Goal: Feedback & Contribution: Contribute content

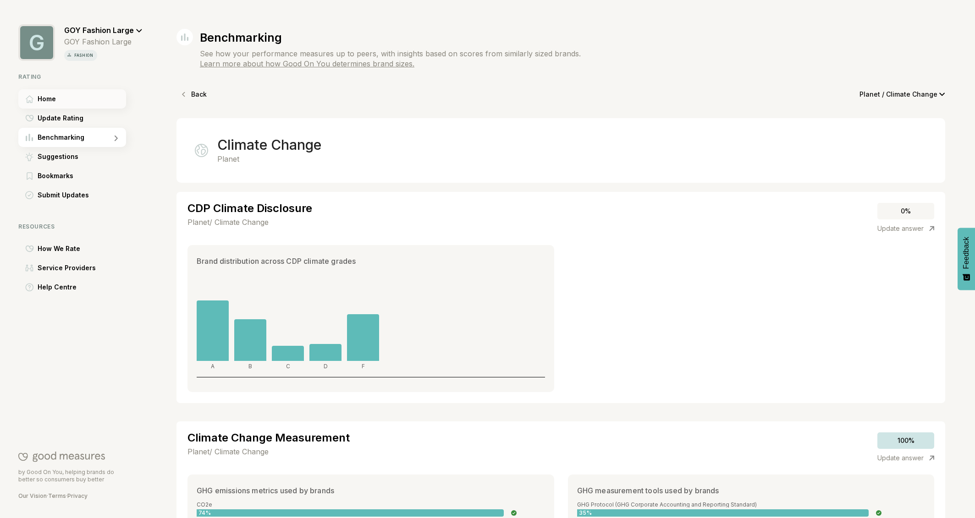
click at [54, 99] on span "Home" at bounding box center [47, 98] width 18 height 11
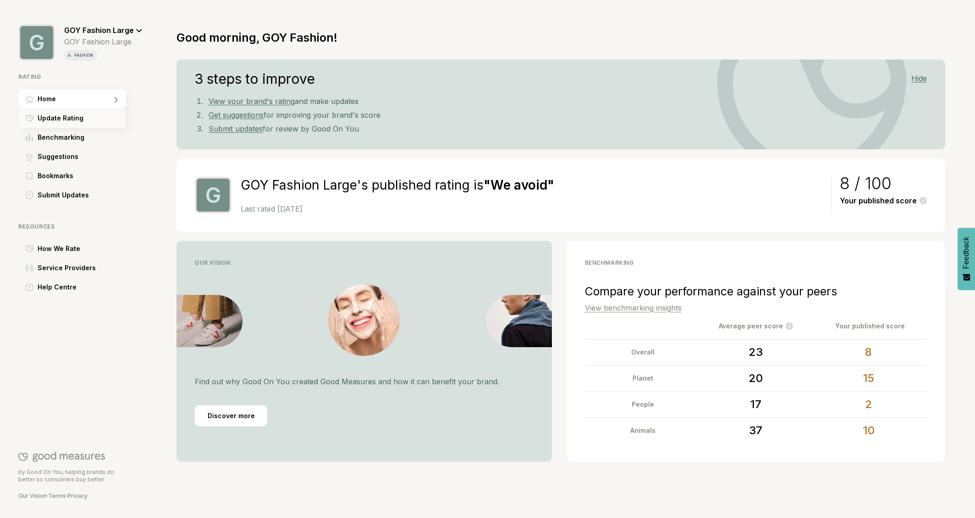
click at [61, 116] on span "Update Rating" at bounding box center [61, 118] width 46 height 11
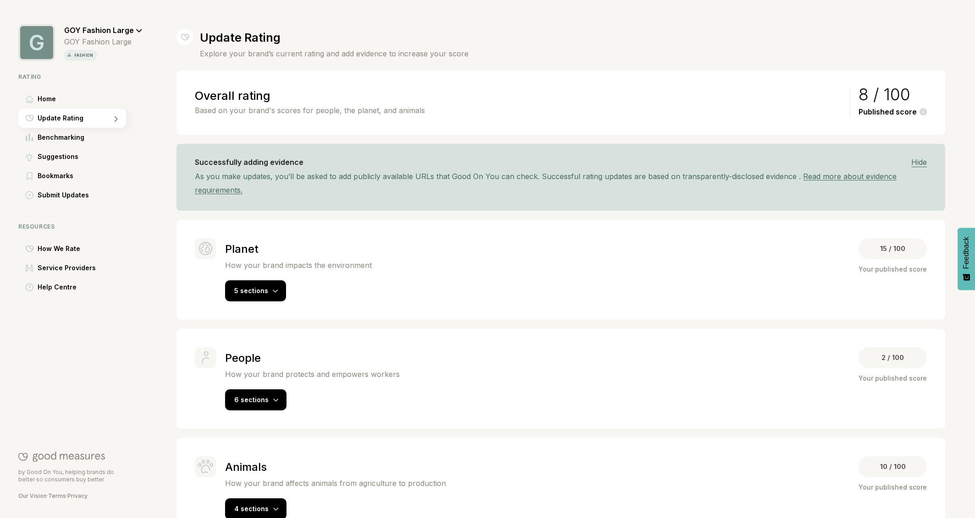
scroll to position [27, 0]
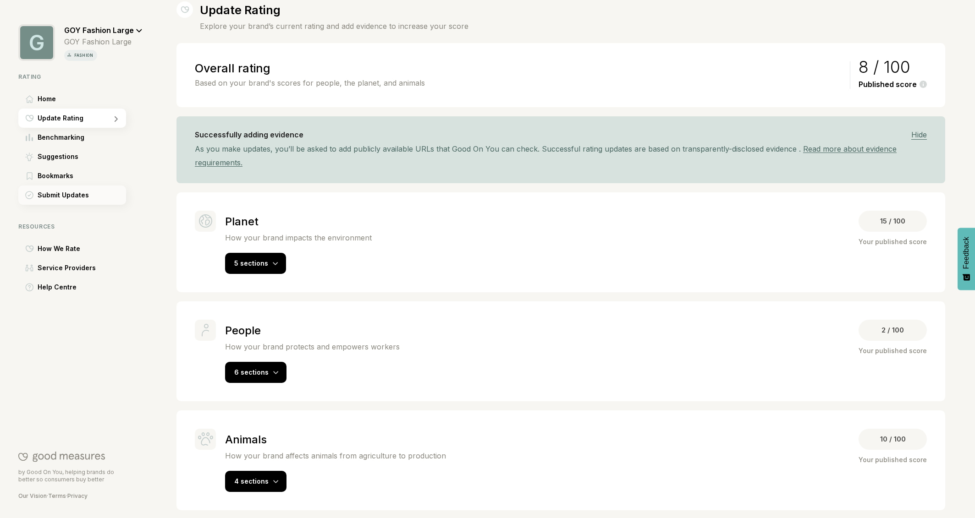
click at [60, 192] on span "Submit Updates" at bounding box center [63, 195] width 51 height 11
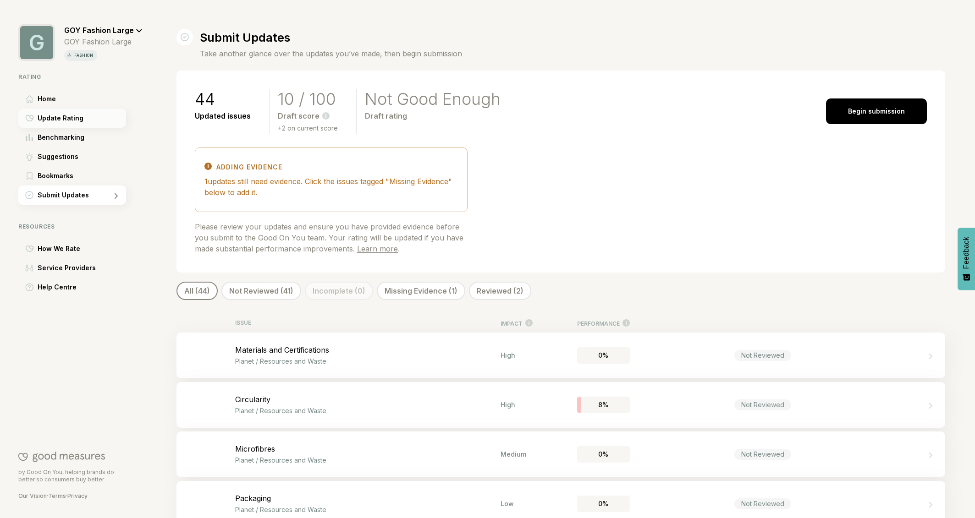
click at [61, 118] on span "Update Rating" at bounding box center [61, 118] width 46 height 11
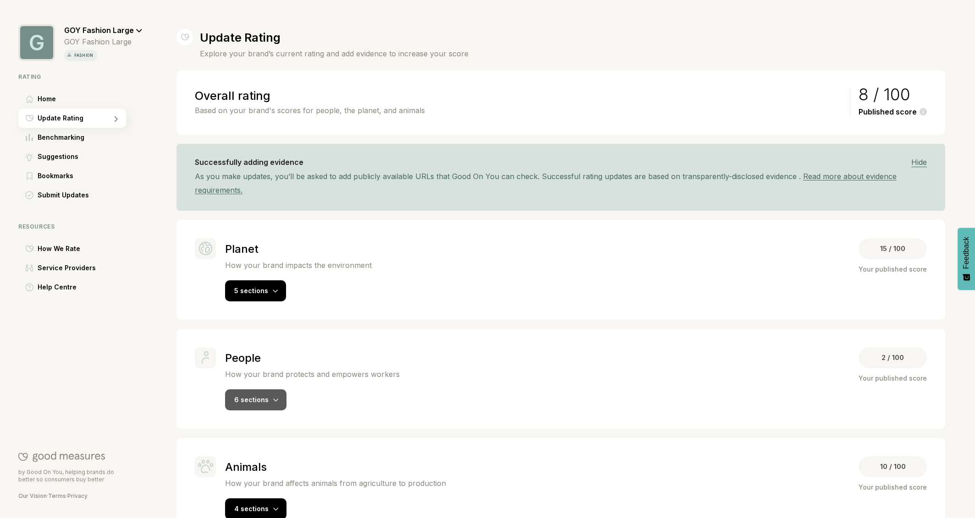
click at [266, 398] on span "6 sections" at bounding box center [251, 400] width 34 height 8
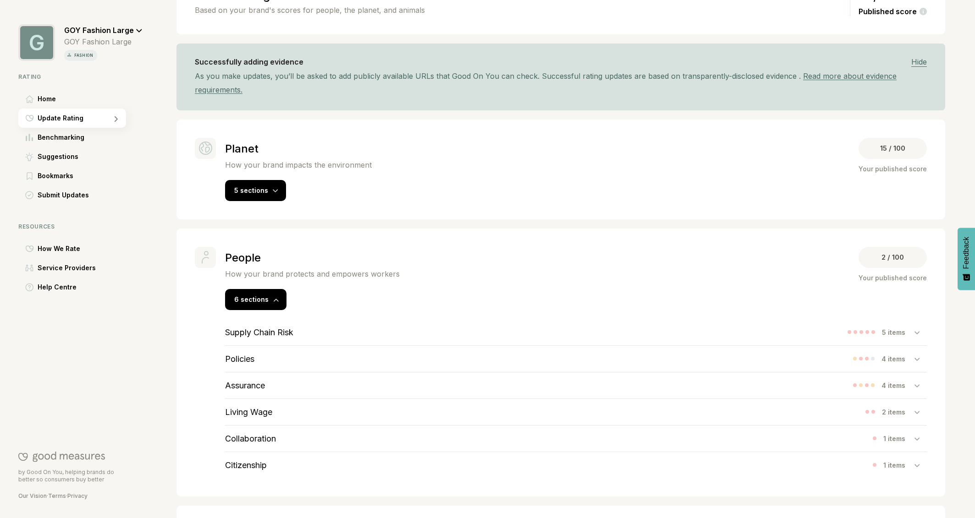
scroll to position [193, 0]
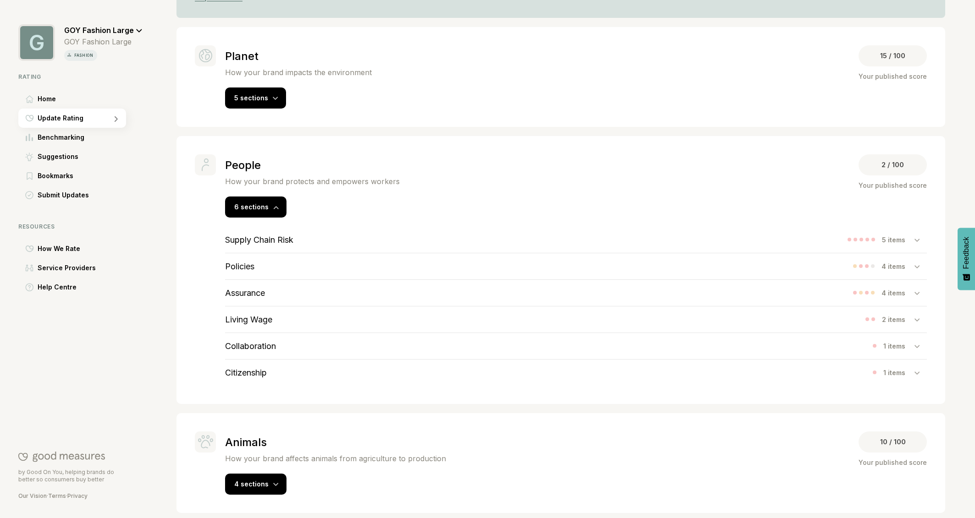
click at [250, 237] on h3 "Supply Chain Risk" at bounding box center [259, 240] width 68 height 10
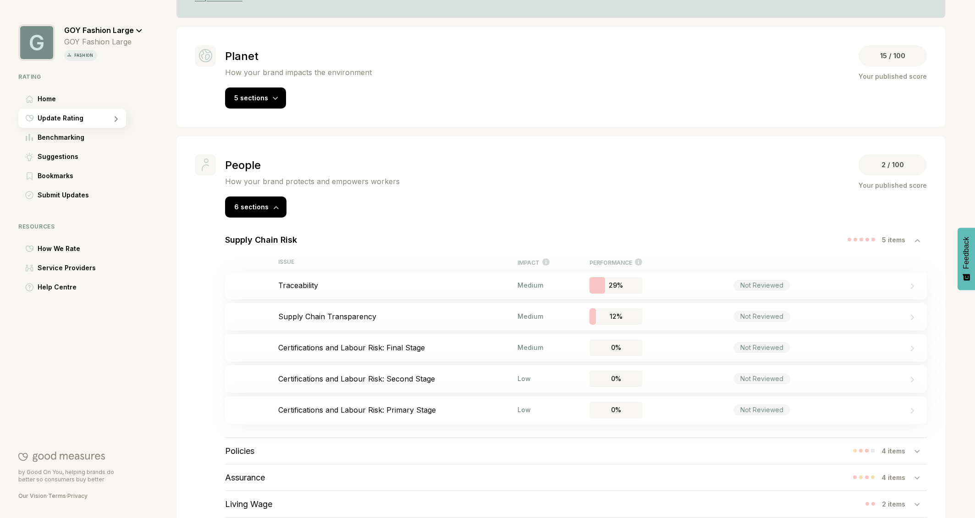
click at [250, 237] on h3 "Supply Chain Risk" at bounding box center [261, 240] width 72 height 10
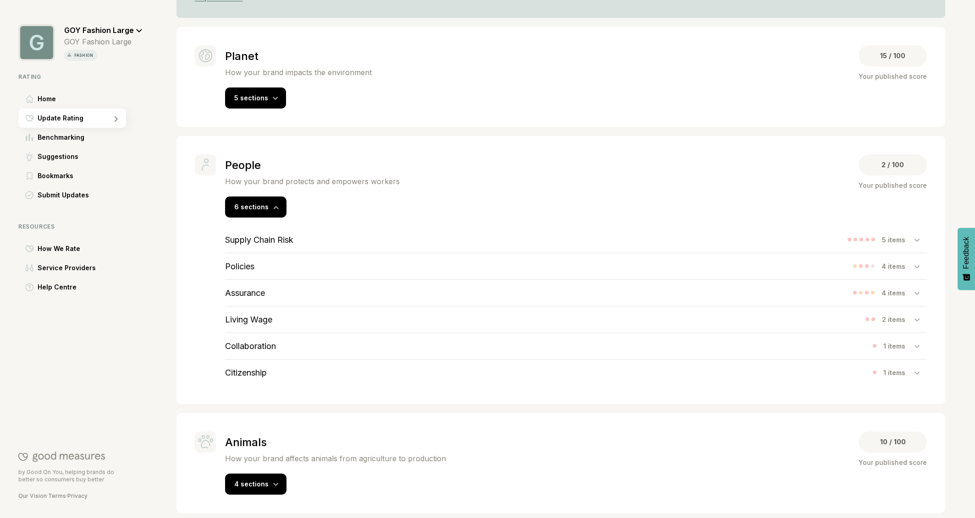
click at [244, 263] on h3 "Policies" at bounding box center [239, 267] width 29 height 10
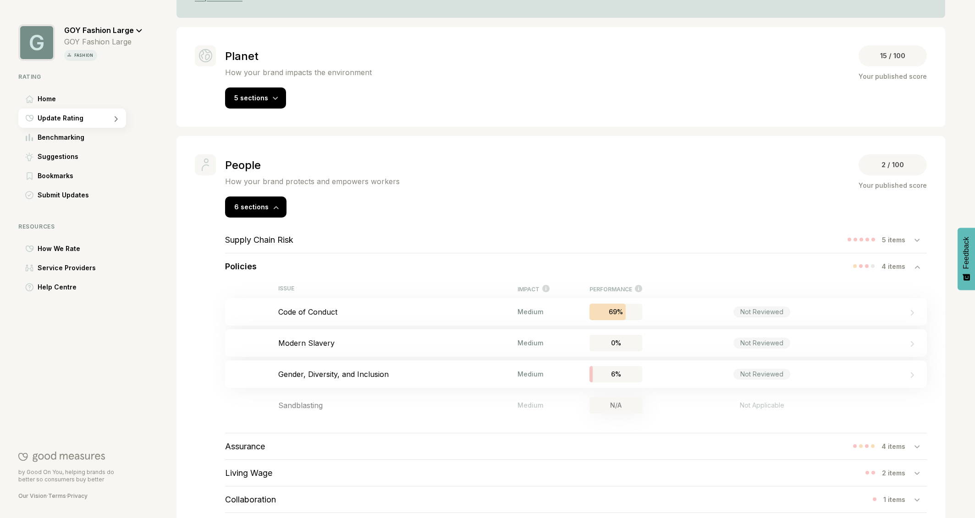
click at [244, 263] on h3 "Policies" at bounding box center [241, 267] width 32 height 10
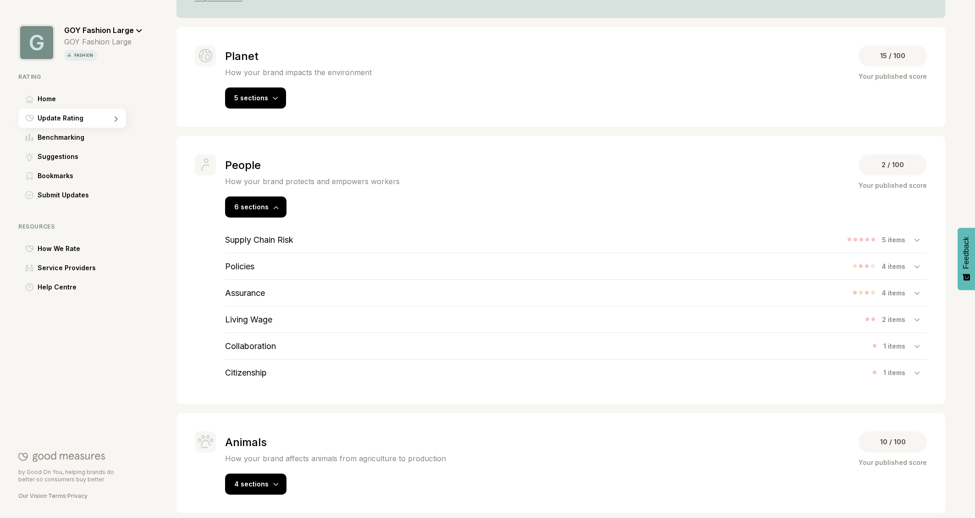
scroll to position [197, 0]
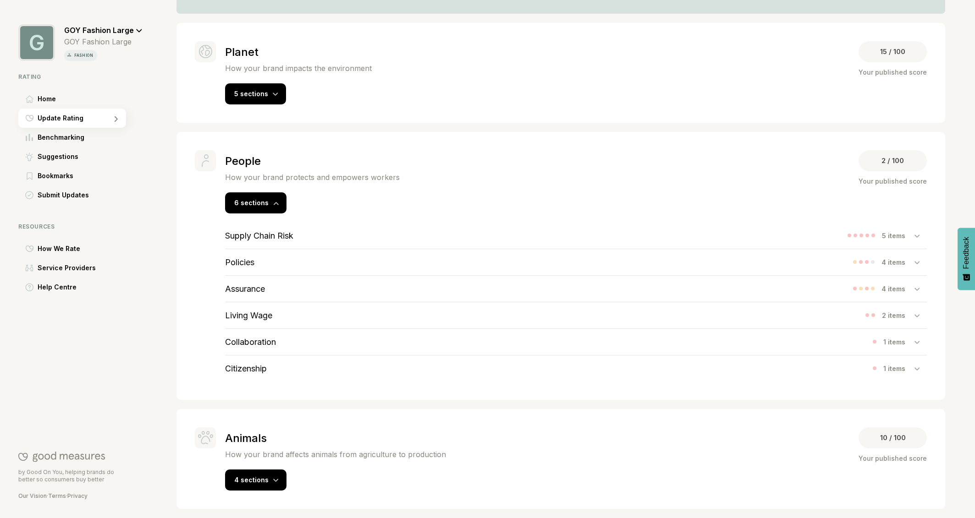
click at [246, 286] on h3 "Assurance" at bounding box center [245, 289] width 40 height 10
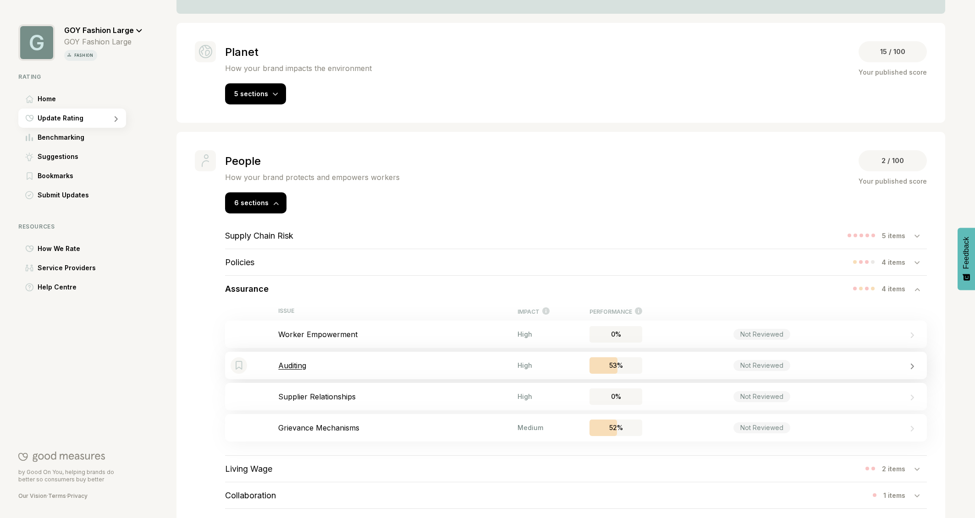
click at [296, 363] on p "Auditing" at bounding box center [397, 365] width 239 height 9
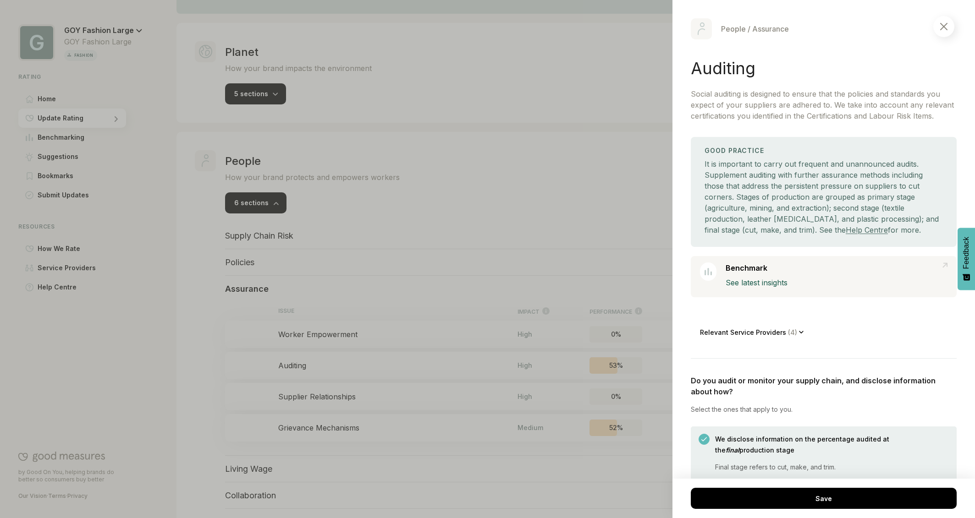
click at [303, 335] on div at bounding box center [487, 259] width 975 height 518
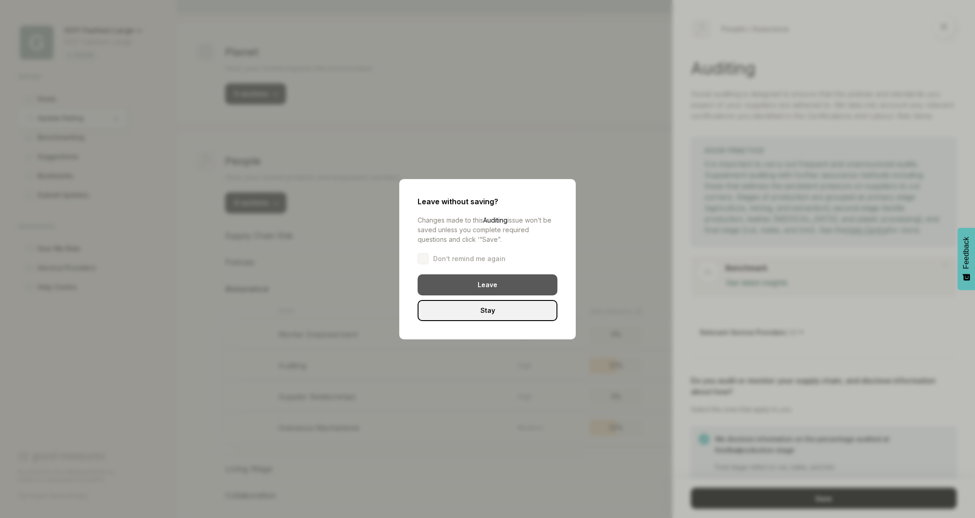
click at [465, 286] on div "Leave" at bounding box center [487, 284] width 140 height 21
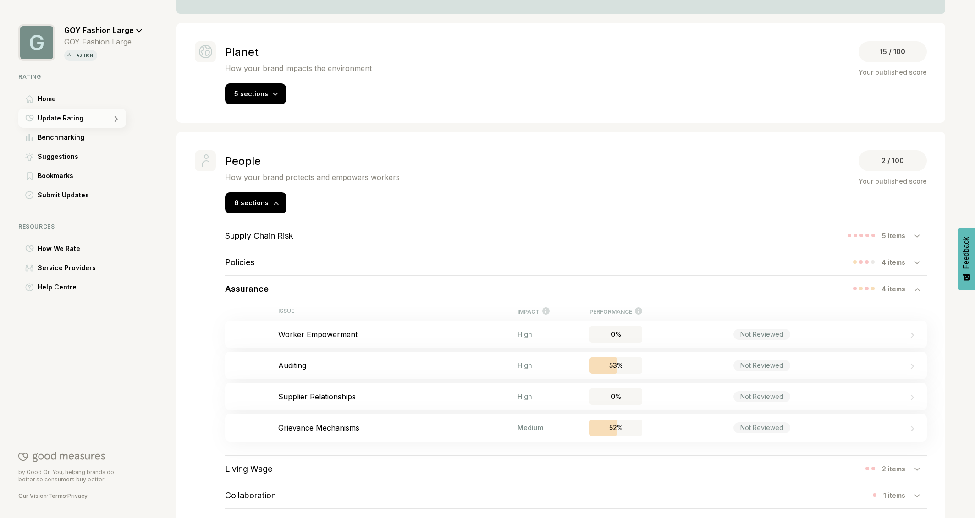
click at [50, 115] on span "Update Rating" at bounding box center [61, 118] width 46 height 11
click at [55, 100] on span "Home" at bounding box center [47, 98] width 18 height 11
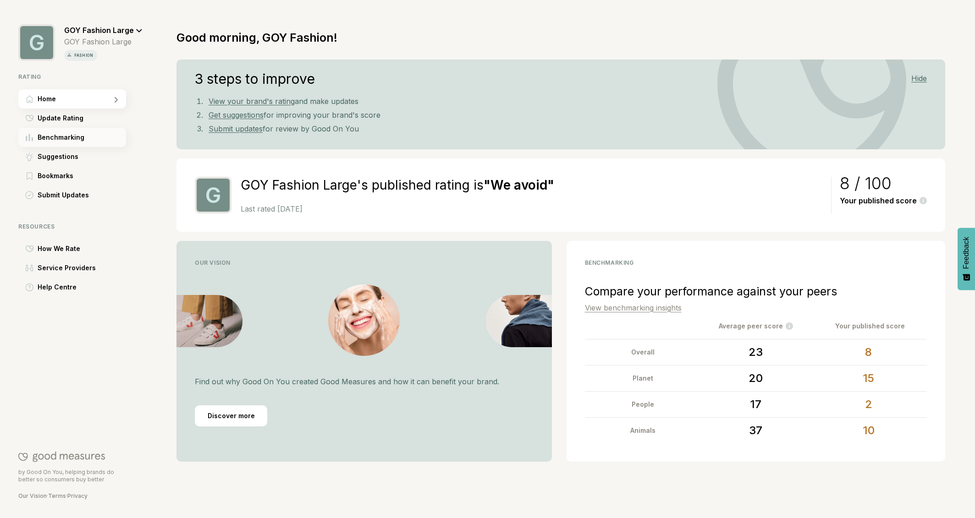
click at [67, 137] on span "Benchmarking" at bounding box center [61, 137] width 47 height 11
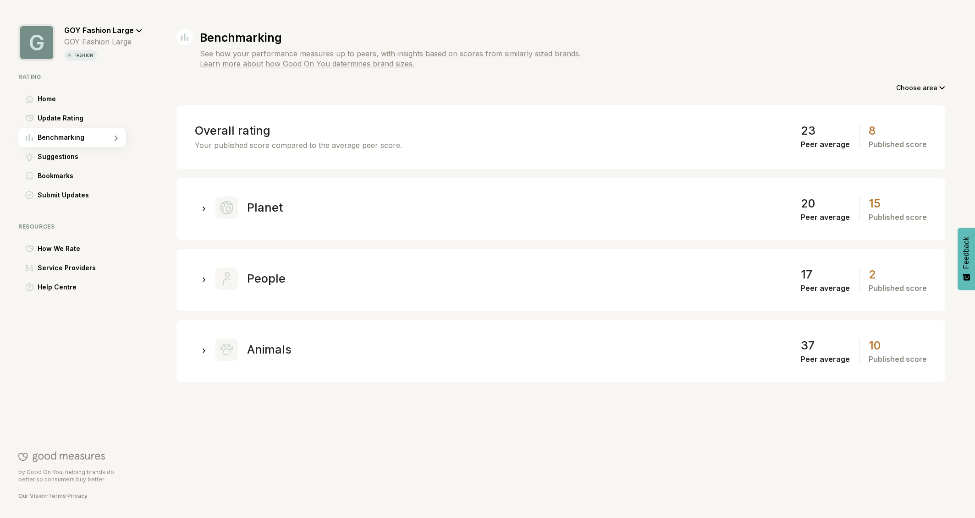
click at [203, 208] on icon at bounding box center [204, 209] width 3 height 5
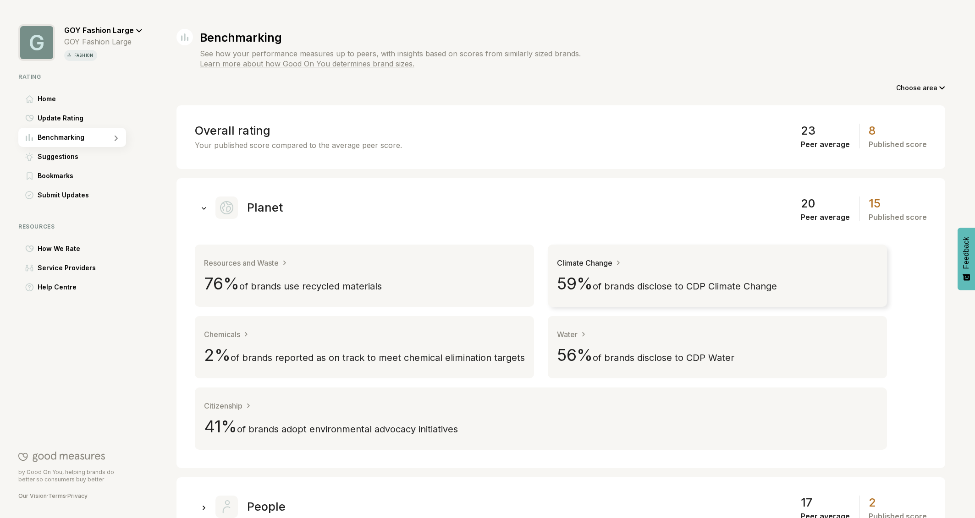
click at [716, 279] on div "59 % of brands disclose to CDP Climate Change" at bounding box center [667, 285] width 220 height 16
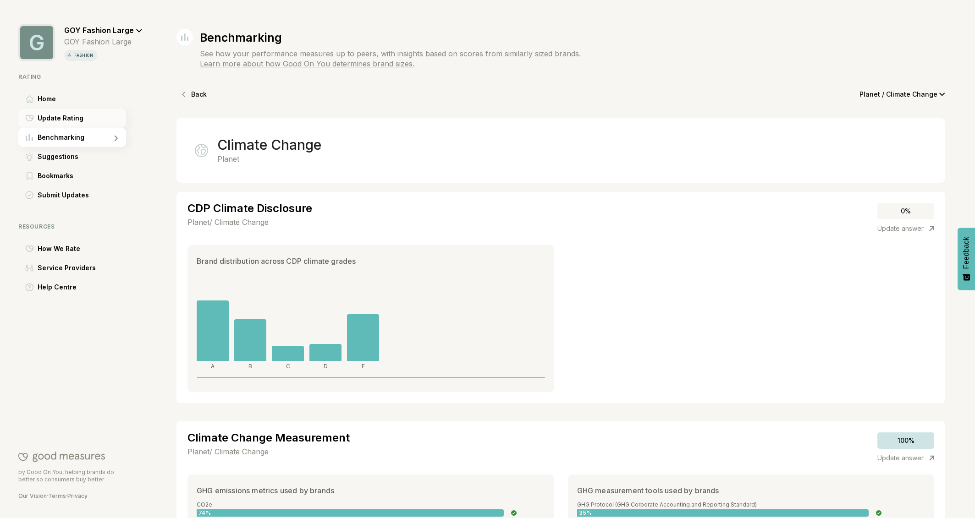
click at [70, 122] on span "Update Rating" at bounding box center [61, 118] width 46 height 11
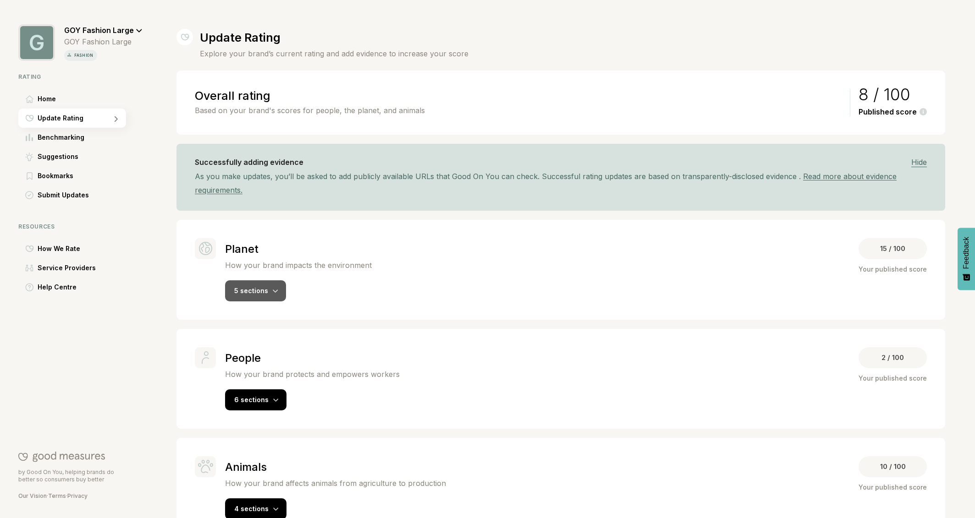
click at [269, 289] on div "5 sections" at bounding box center [255, 290] width 61 height 21
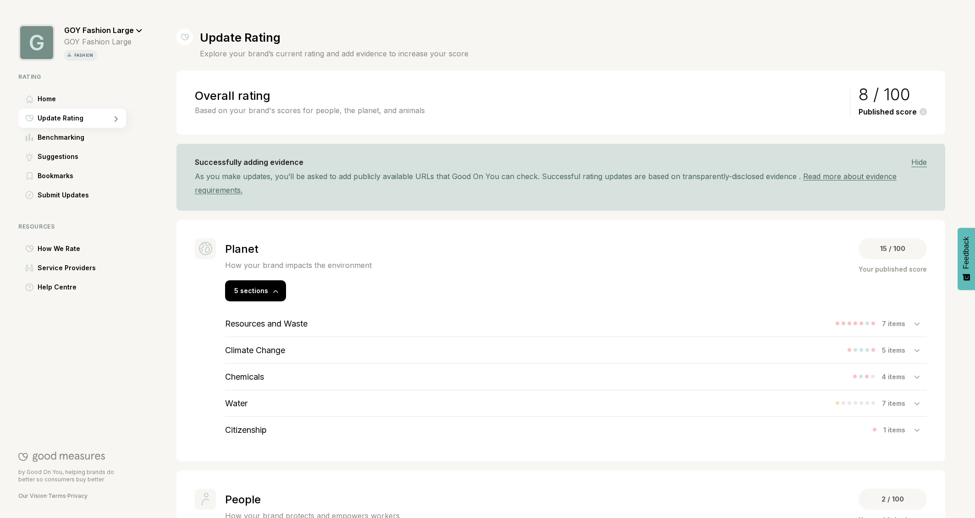
click at [277, 351] on h3 "Climate Change" at bounding box center [255, 351] width 60 height 10
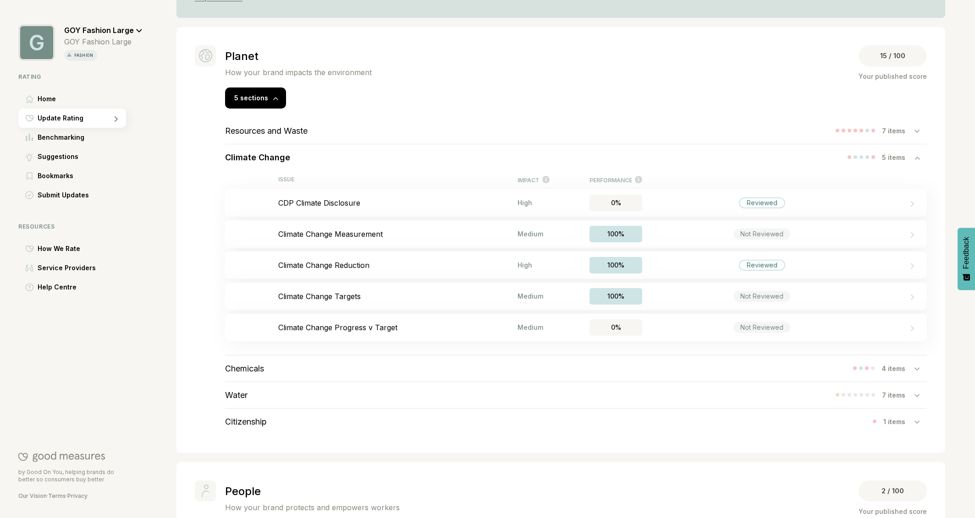
scroll to position [195, 0]
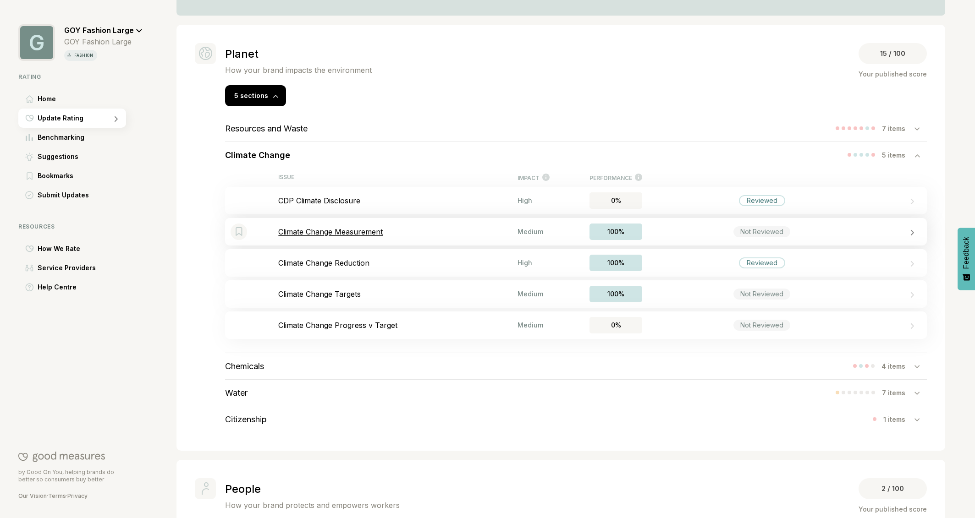
click at [336, 229] on p "Climate Change Measurement" at bounding box center [397, 231] width 239 height 9
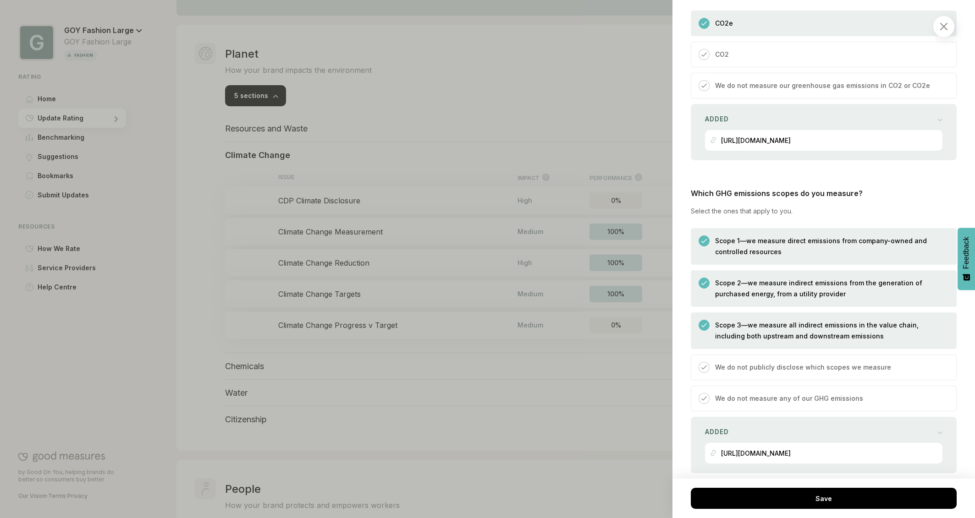
scroll to position [719, 0]
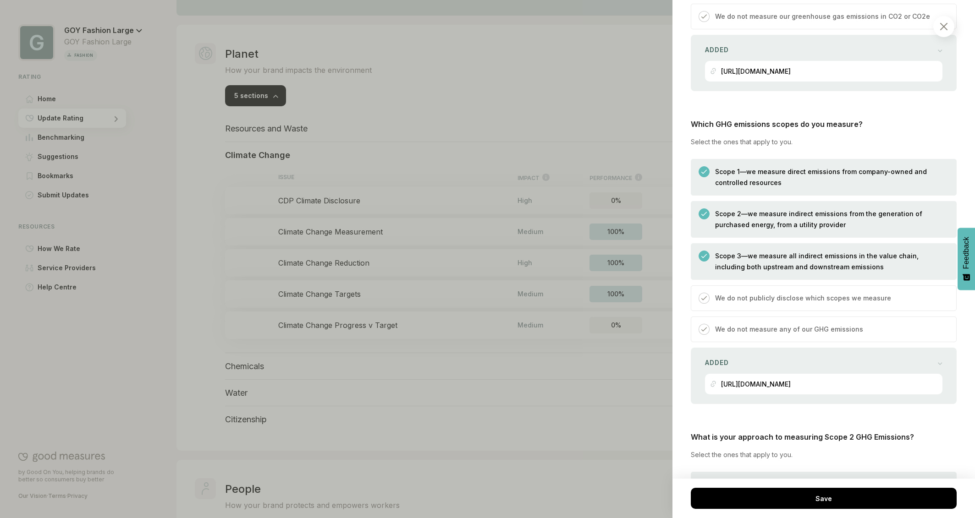
click at [720, 257] on p "Scope 3—we measure all indirect emissions in the value chain, including both up…" at bounding box center [831, 262] width 232 height 22
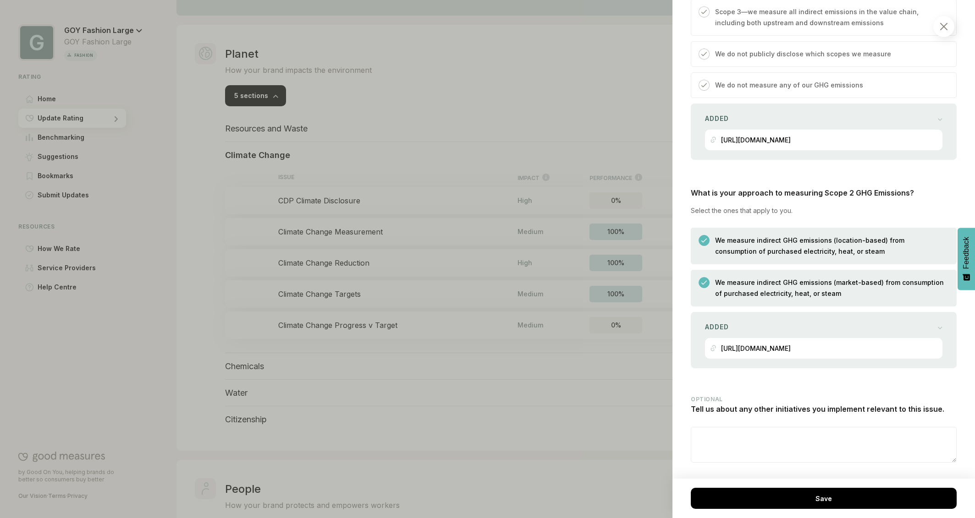
scroll to position [967, 0]
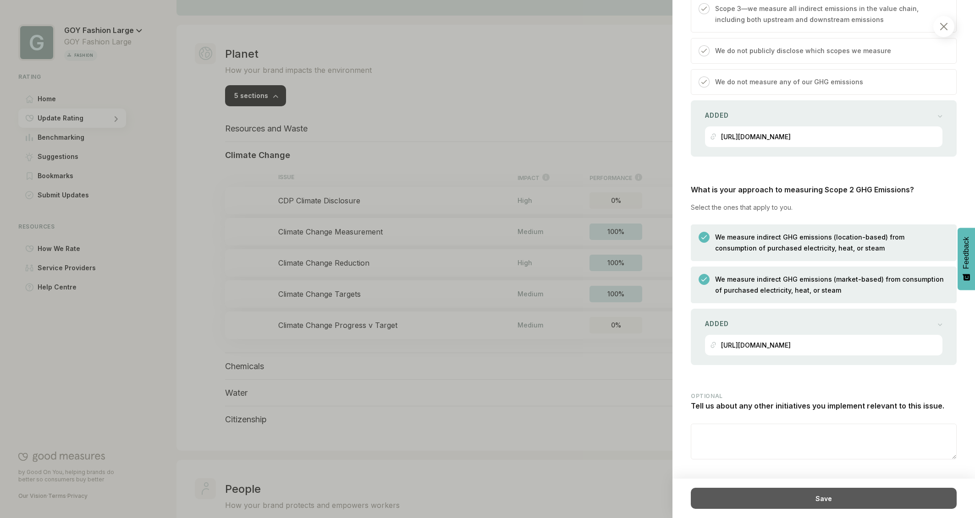
click at [827, 500] on div "Save" at bounding box center [824, 498] width 266 height 21
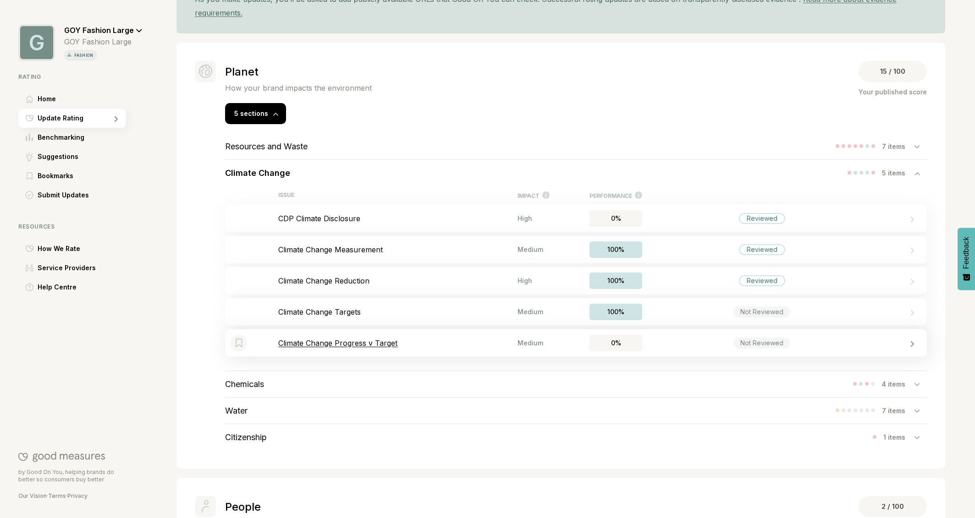
scroll to position [165, 0]
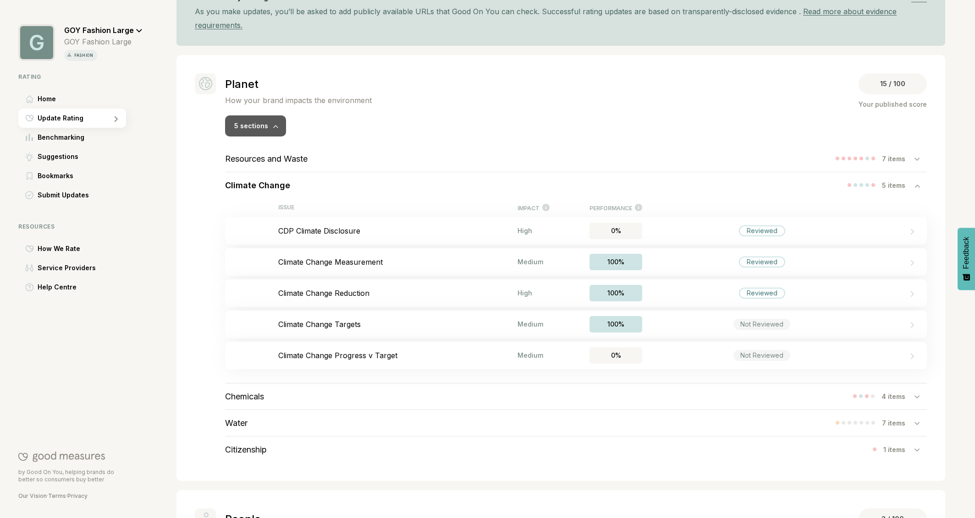
click at [273, 127] on icon at bounding box center [275, 127] width 5 height 4
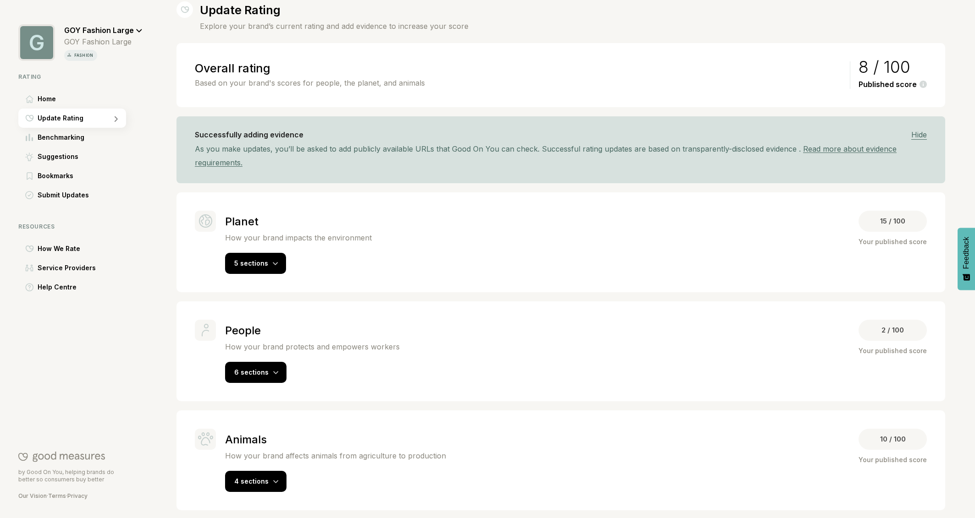
click at [51, 99] on span "Home" at bounding box center [47, 98] width 18 height 11
